Goal: Information Seeking & Learning: Learn about a topic

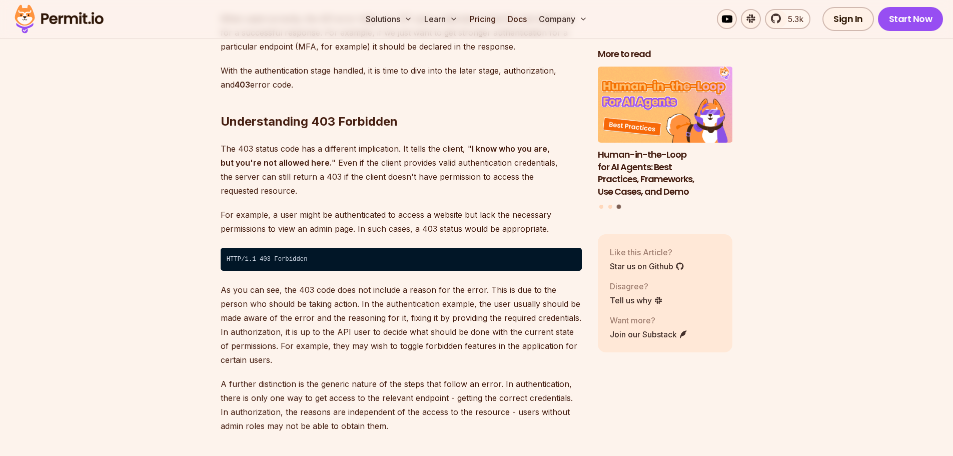
scroll to position [1750, 0]
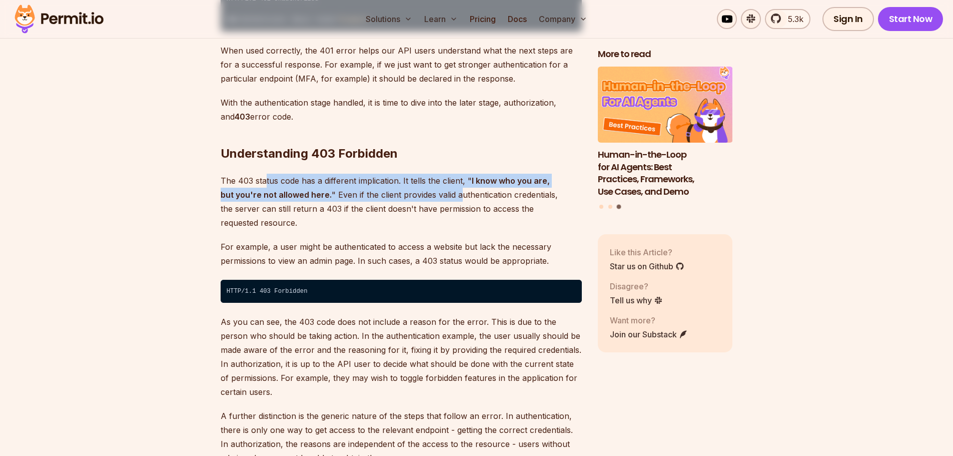
drag, startPoint x: 267, startPoint y: 166, endPoint x: 442, endPoint y: 177, distance: 175.3
click at [442, 177] on p "The 403 status code has a different implication. It tells the client, " I know …" at bounding box center [401, 202] width 361 height 56
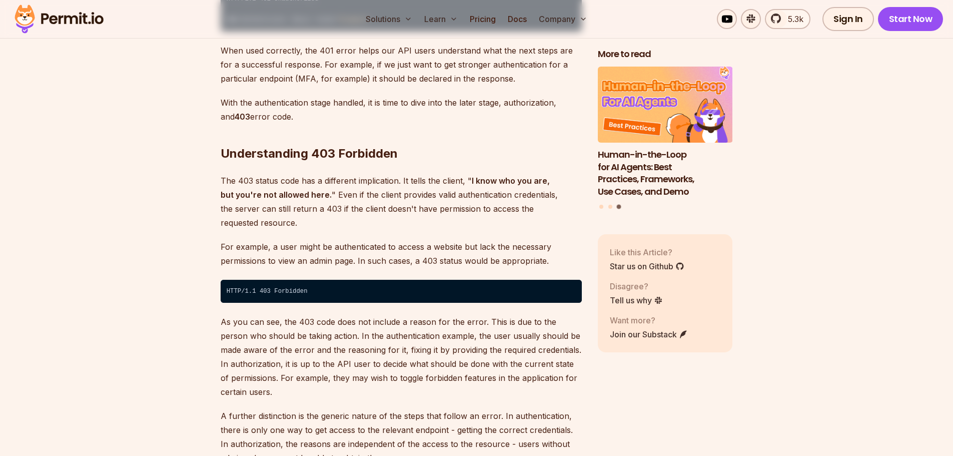
click at [413, 194] on p "The 403 status code has a different implication. It tells the client, " I know …" at bounding box center [401, 202] width 361 height 56
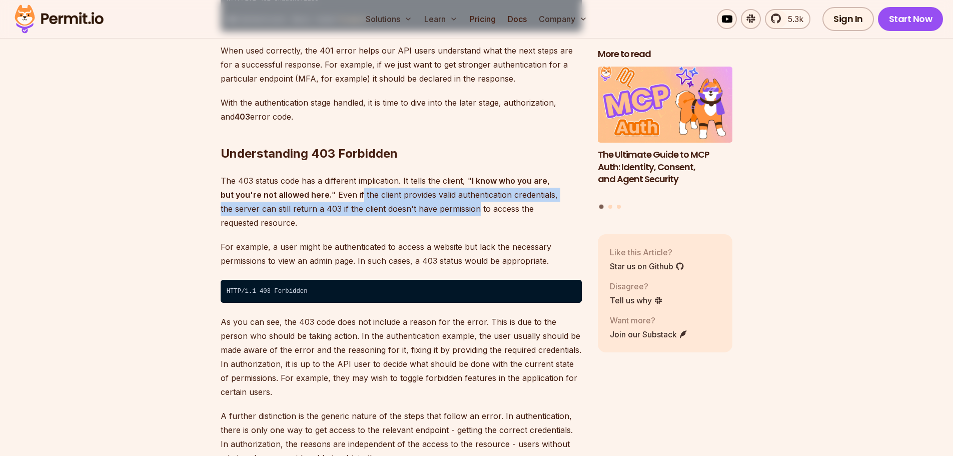
drag, startPoint x: 345, startPoint y: 176, endPoint x: 435, endPoint y: 194, distance: 92.4
click at [435, 194] on p "The 403 status code has a different implication. It tells the client, " I know …" at bounding box center [401, 202] width 361 height 56
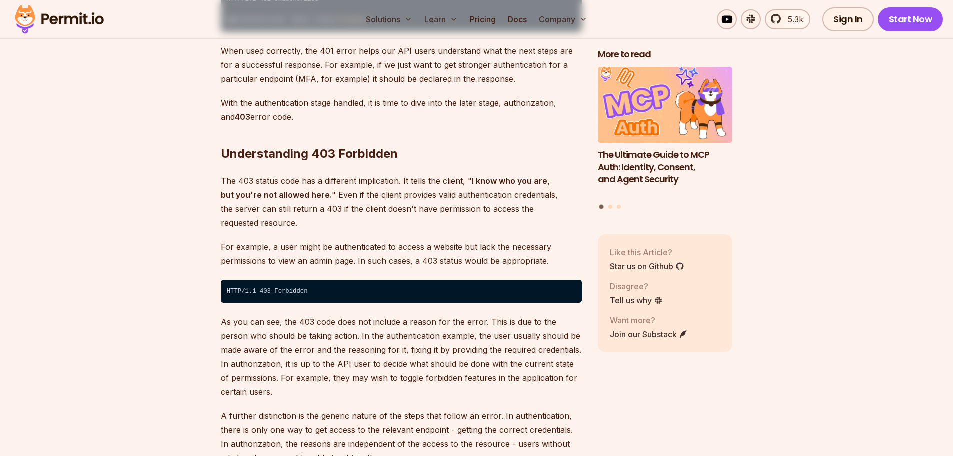
click at [384, 240] on p "For example, a user might be authenticated to access a website but lack the nec…" at bounding box center [401, 254] width 361 height 28
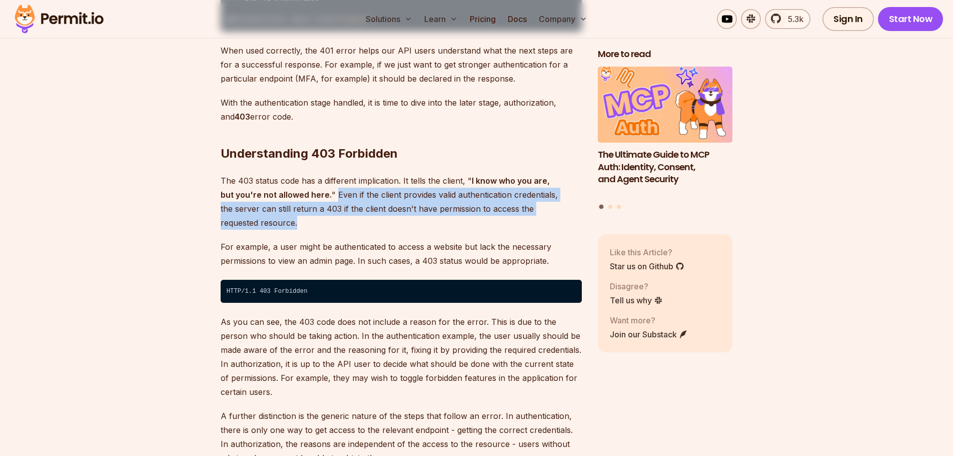
drag, startPoint x: 570, startPoint y: 198, endPoint x: 320, endPoint y: 178, distance: 250.3
click at [320, 178] on p "The 403 status code has a different implication. It tells the client, " I know …" at bounding box center [401, 202] width 361 height 56
copy p "Even if the client provides valid authentication credentials, the server can st…"
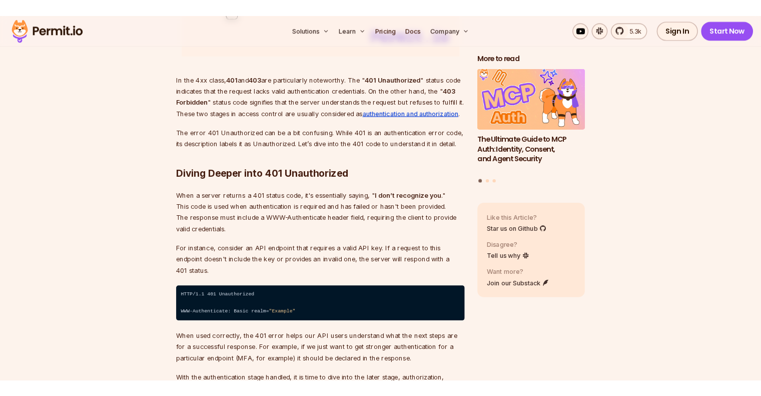
scroll to position [1400, 0]
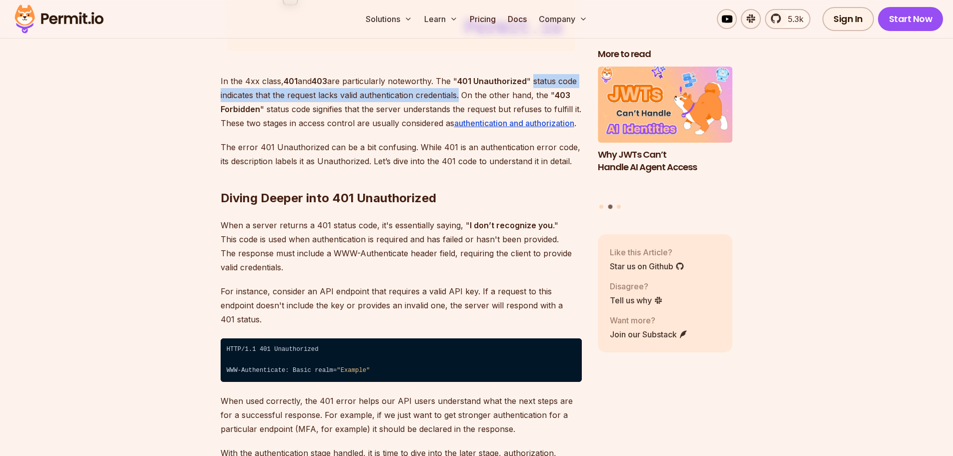
drag, startPoint x: 460, startPoint y: 95, endPoint x: 534, endPoint y: 80, distance: 75.5
click at [534, 80] on p "In the 4xx class, 401 and 403 are particularly noteworthy. The " 401 Unauthoriz…" at bounding box center [401, 102] width 361 height 56
copy p "status code indicates that the request lacks valid authentication credentials."
